Goal: Information Seeking & Learning: Learn about a topic

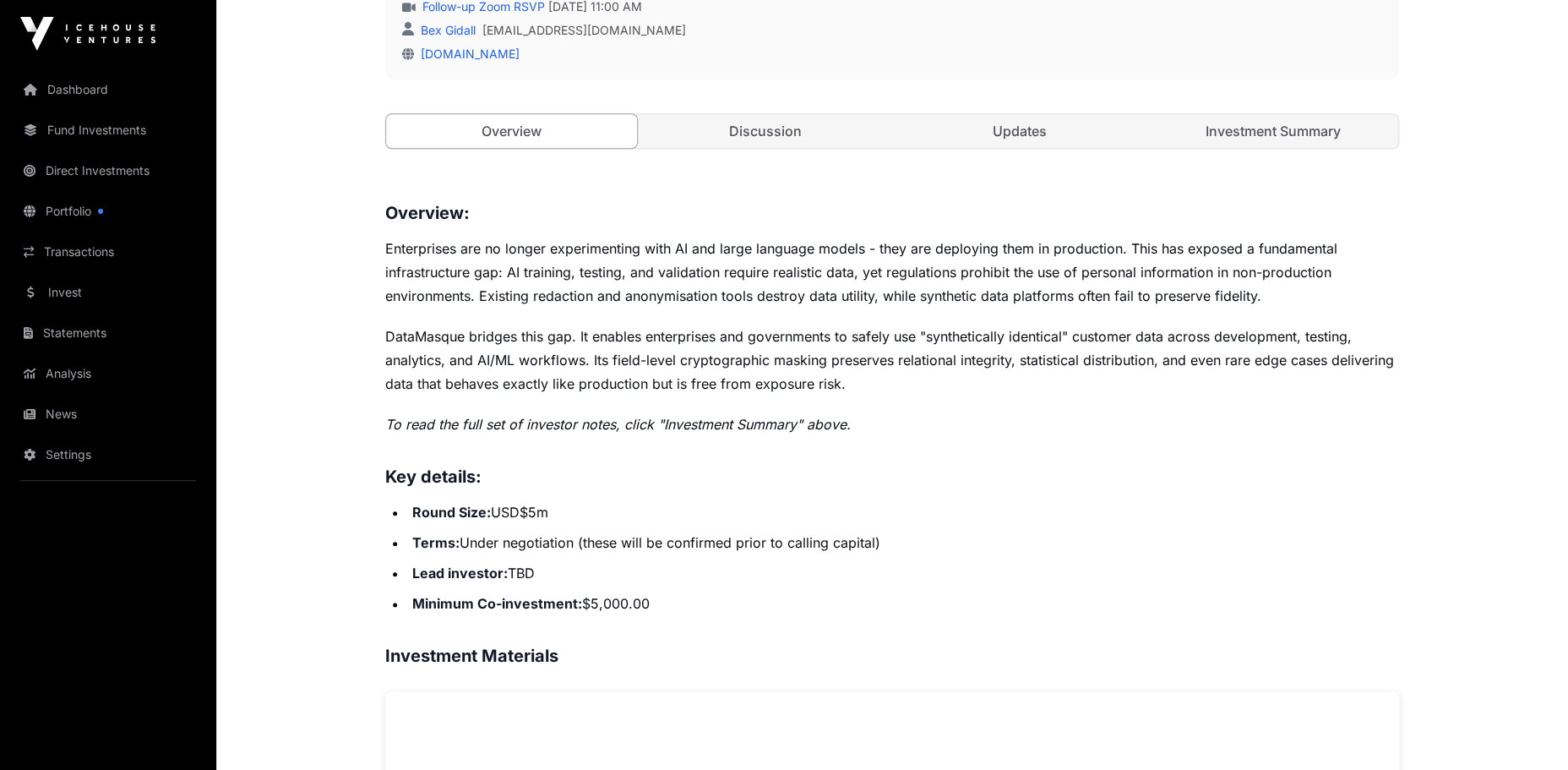
scroll to position [582, 0]
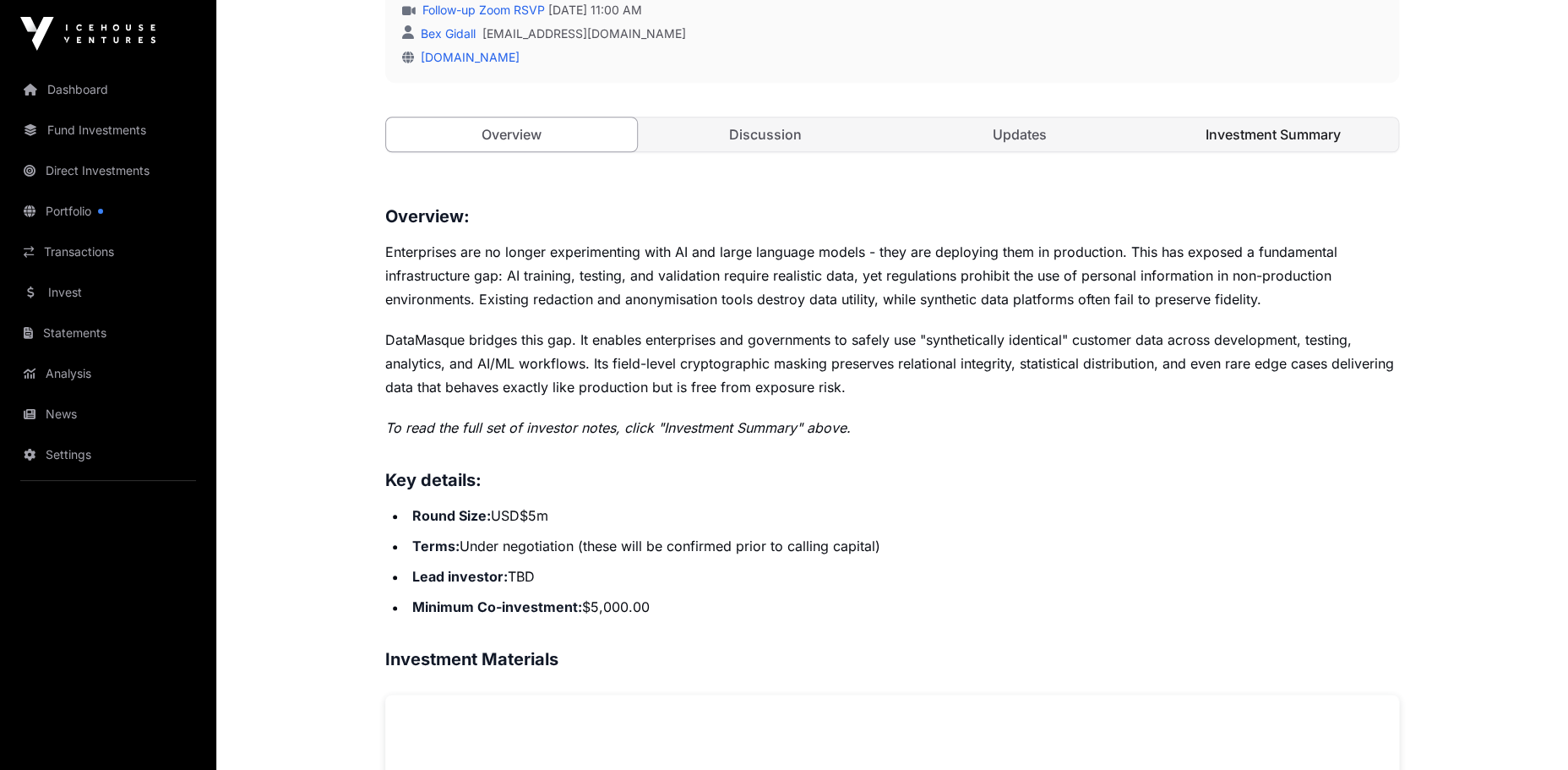
click at [1254, 128] on link "Investment Summary" at bounding box center [1273, 134] width 251 height 34
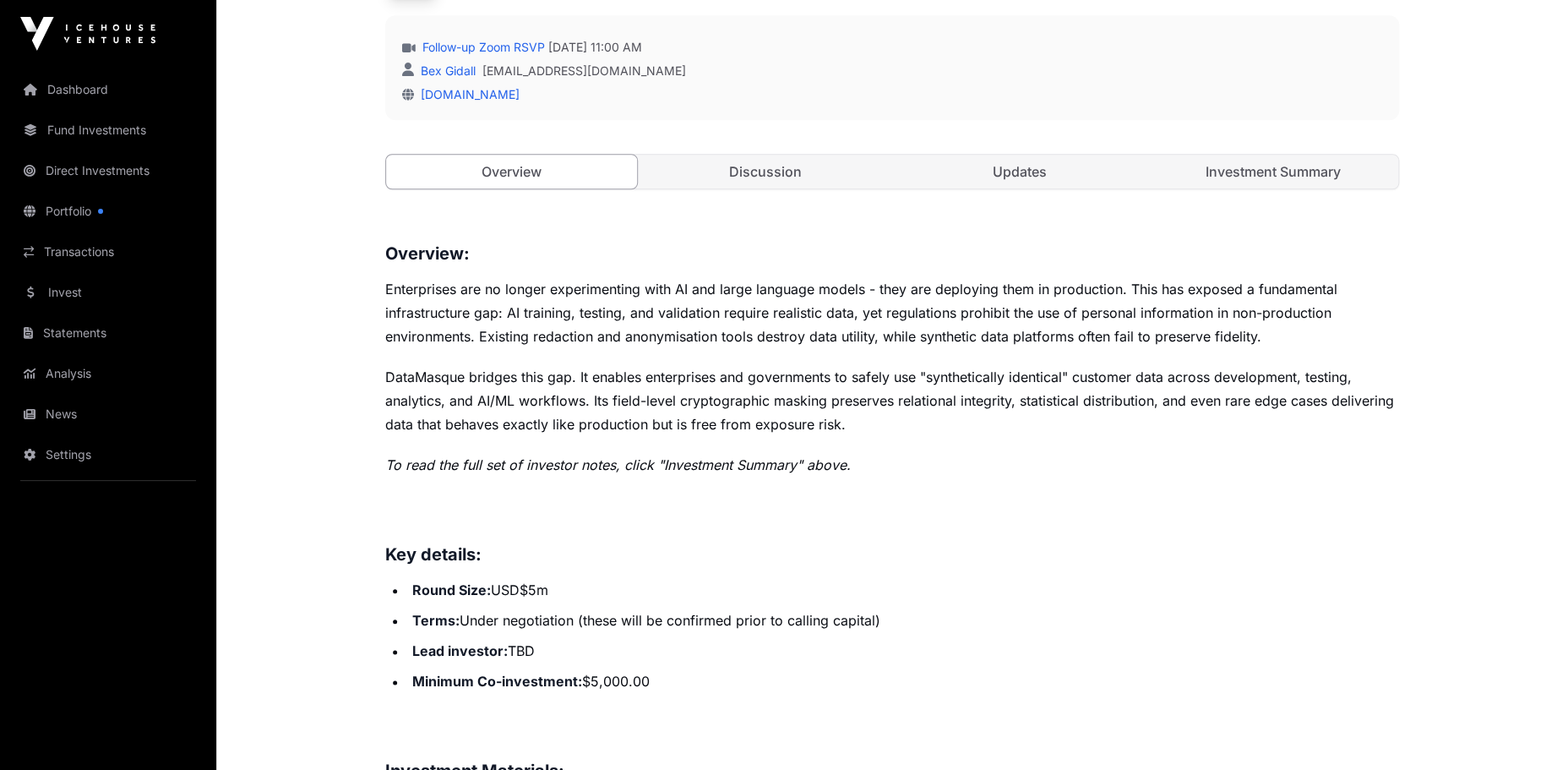
scroll to position [544, 0]
click at [991, 175] on link "Updates" at bounding box center [1019, 173] width 251 height 34
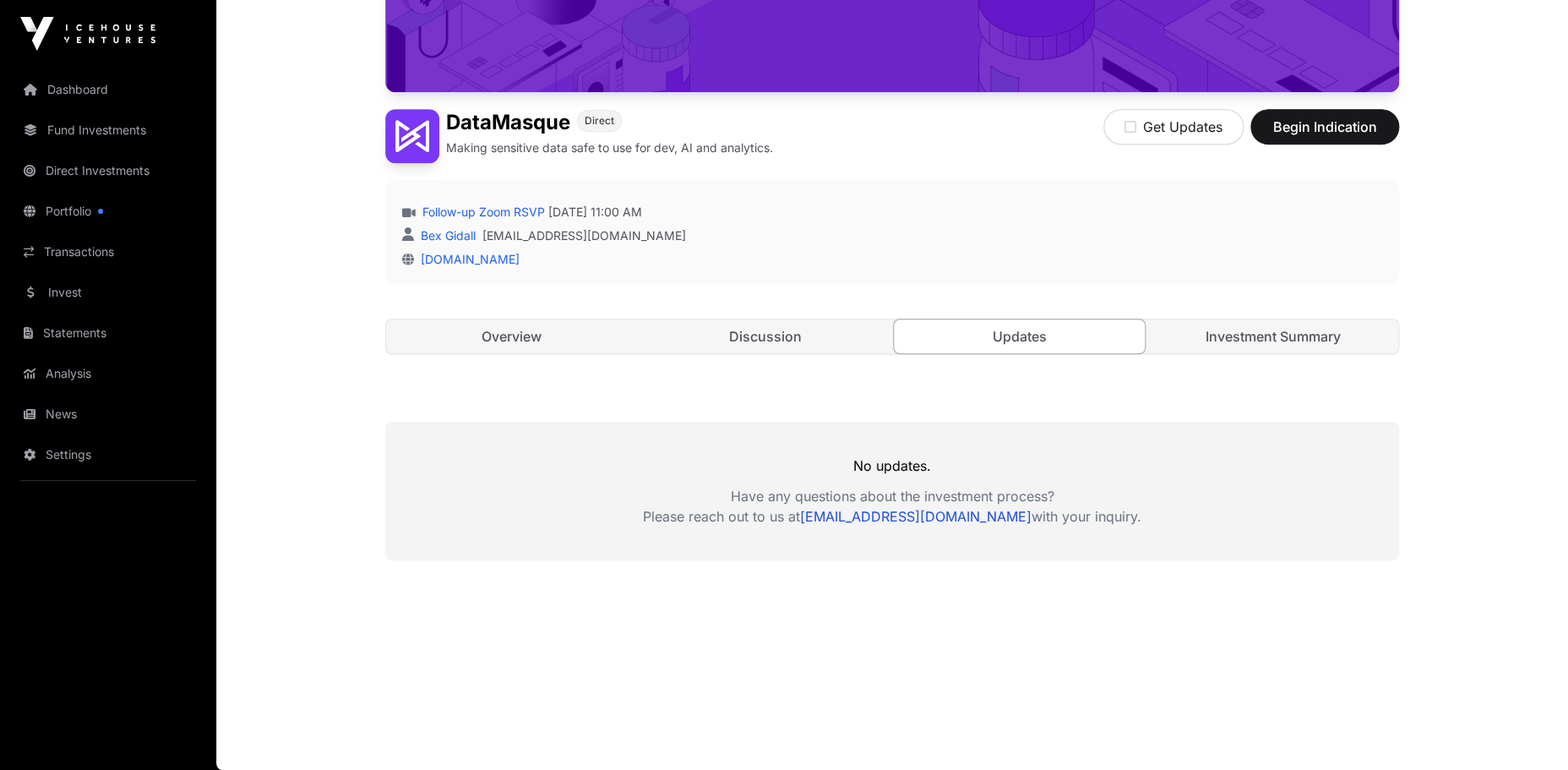
scroll to position [380, 0]
click at [758, 334] on link "Discussion" at bounding box center [765, 336] width 251 height 34
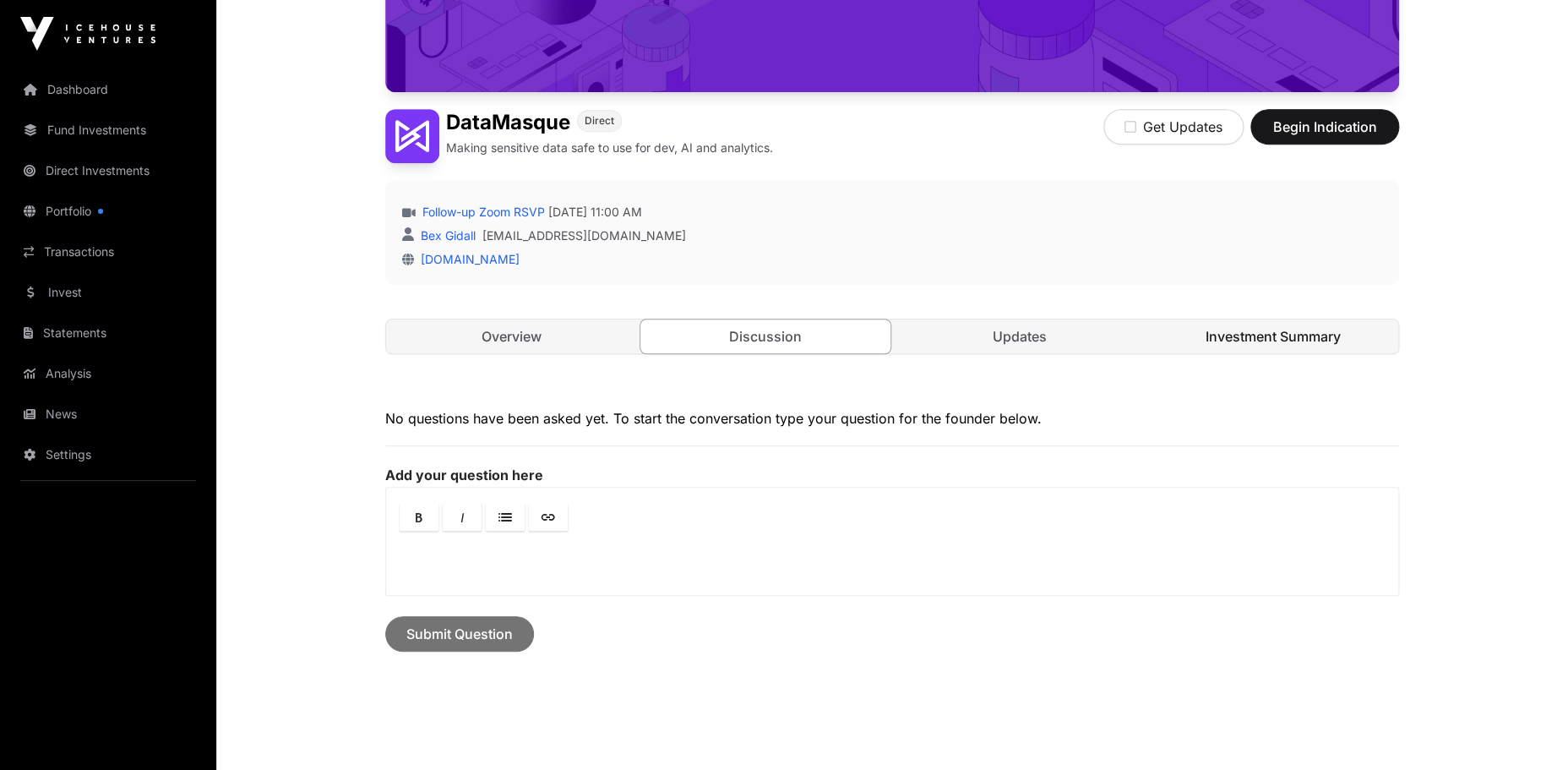
click at [1310, 343] on link "Investment Summary" at bounding box center [1273, 336] width 251 height 34
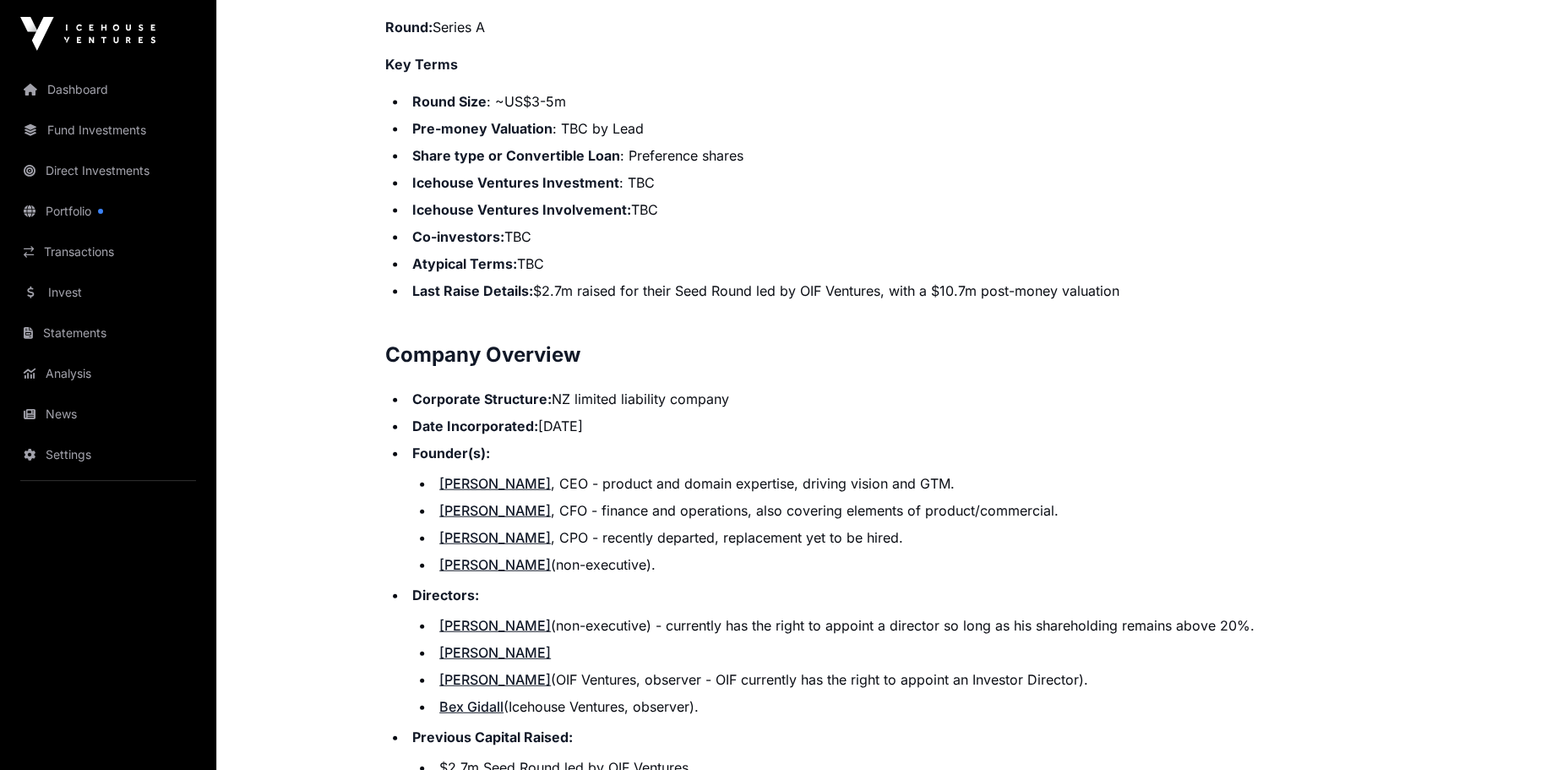
scroll to position [1617, 0]
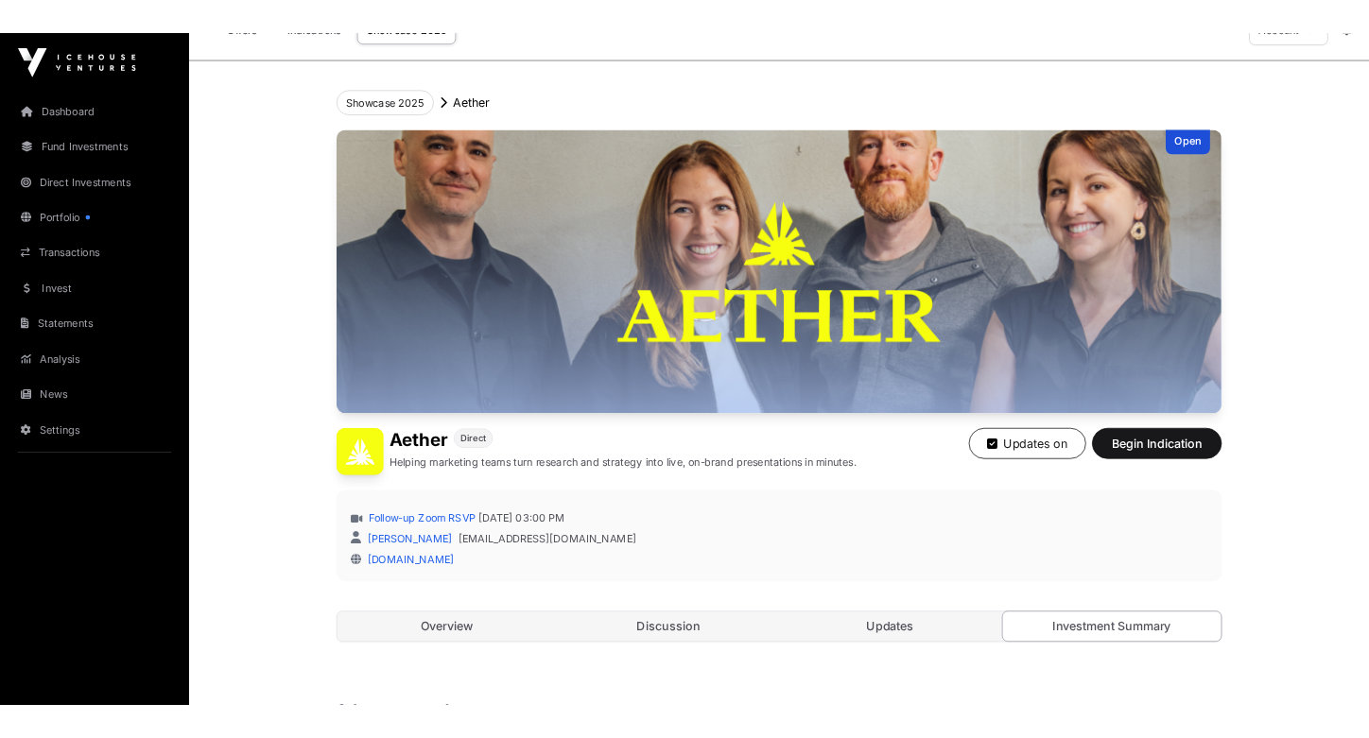
scroll to position [38, 0]
